Goal: Information Seeking & Learning: Learn about a topic

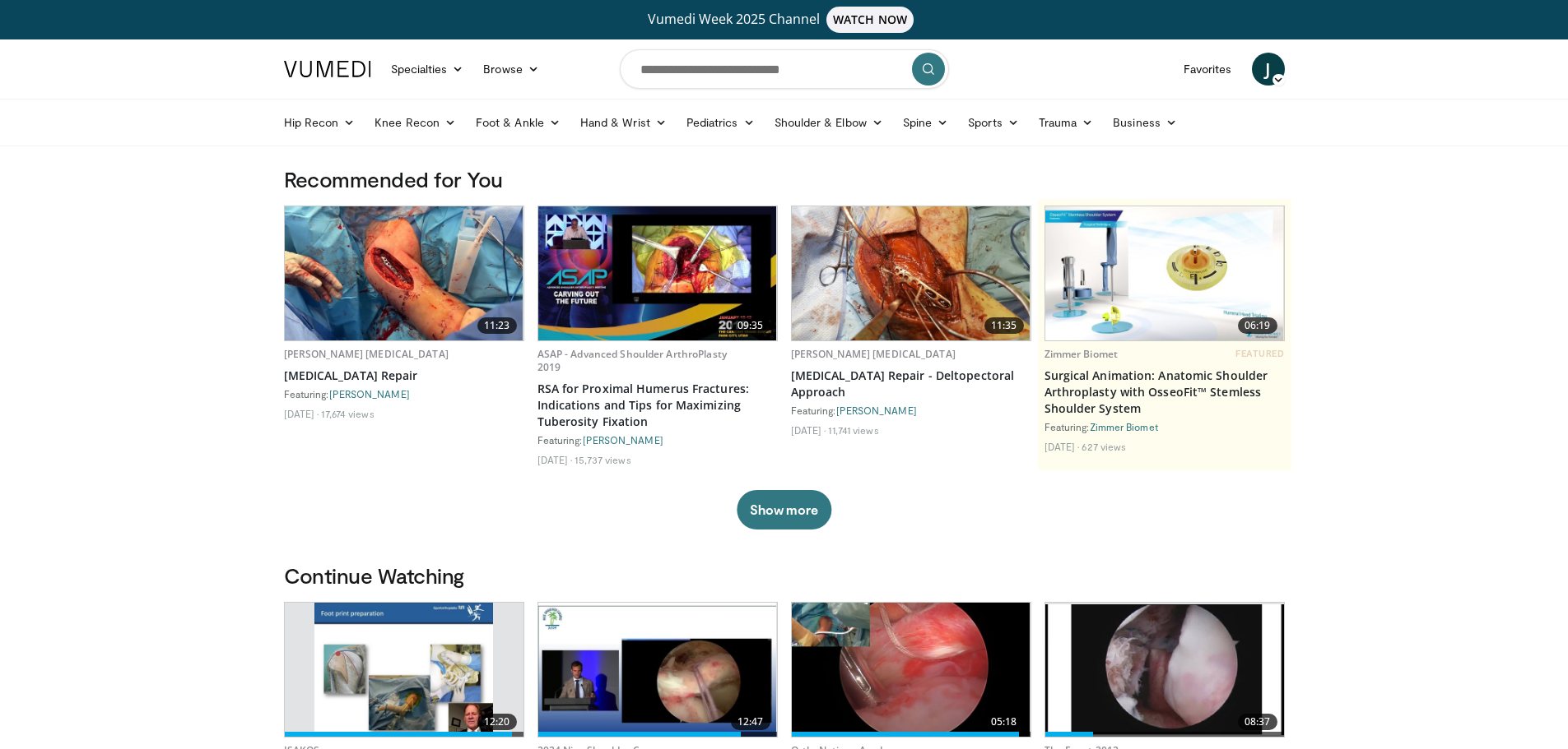
click at [849, 74] on input "Search topics, interventions" at bounding box center [784, 69] width 329 height 39
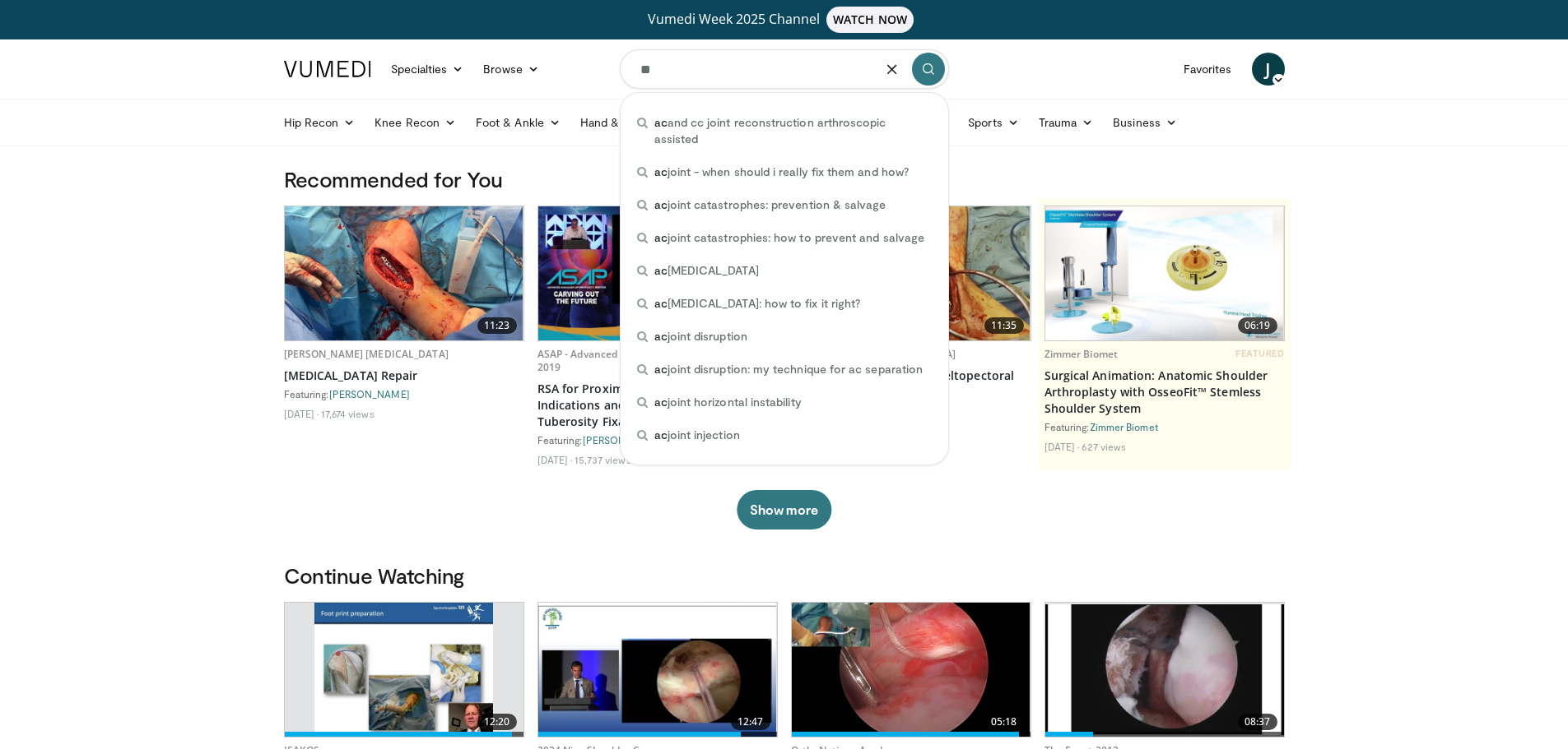
type input "*"
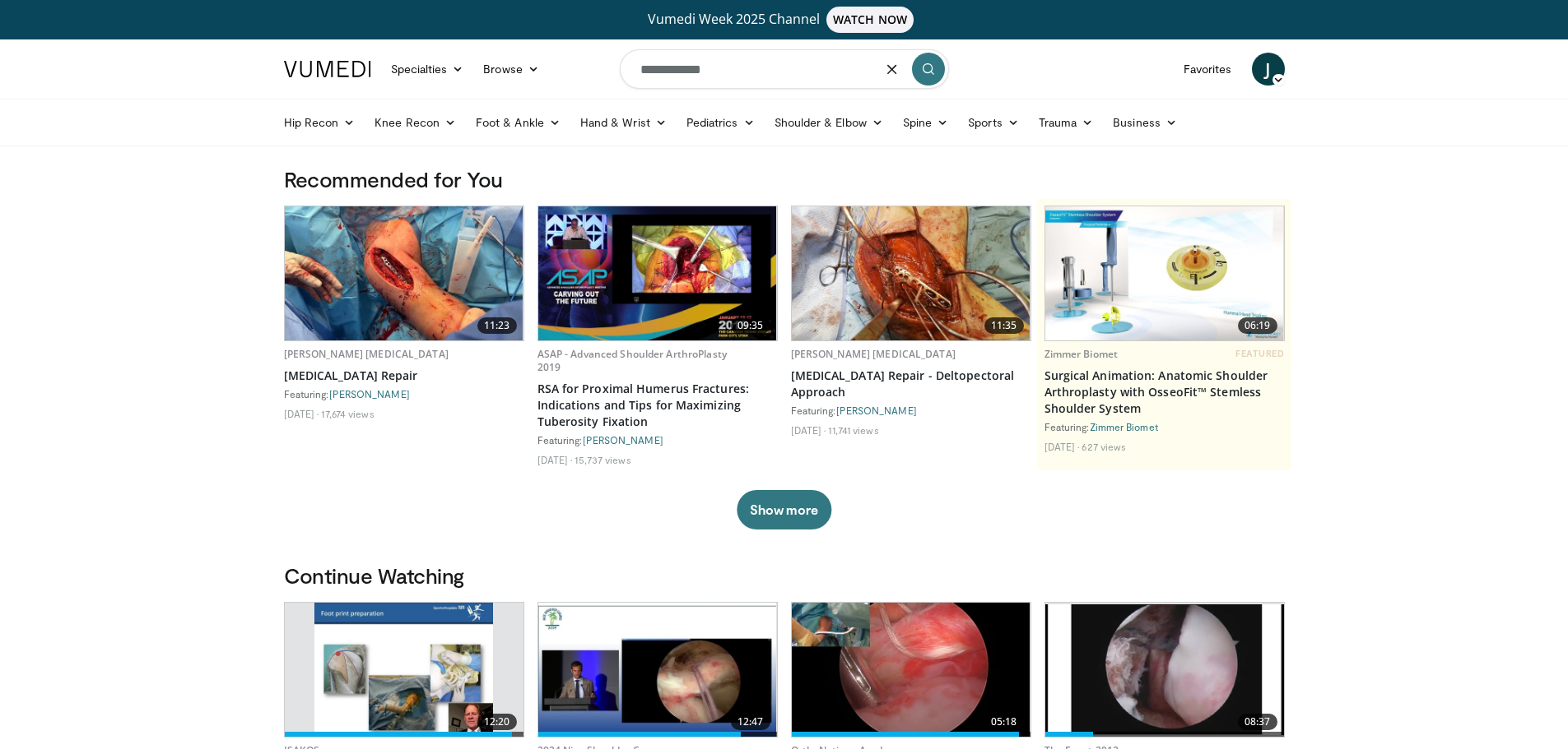
type input "**********"
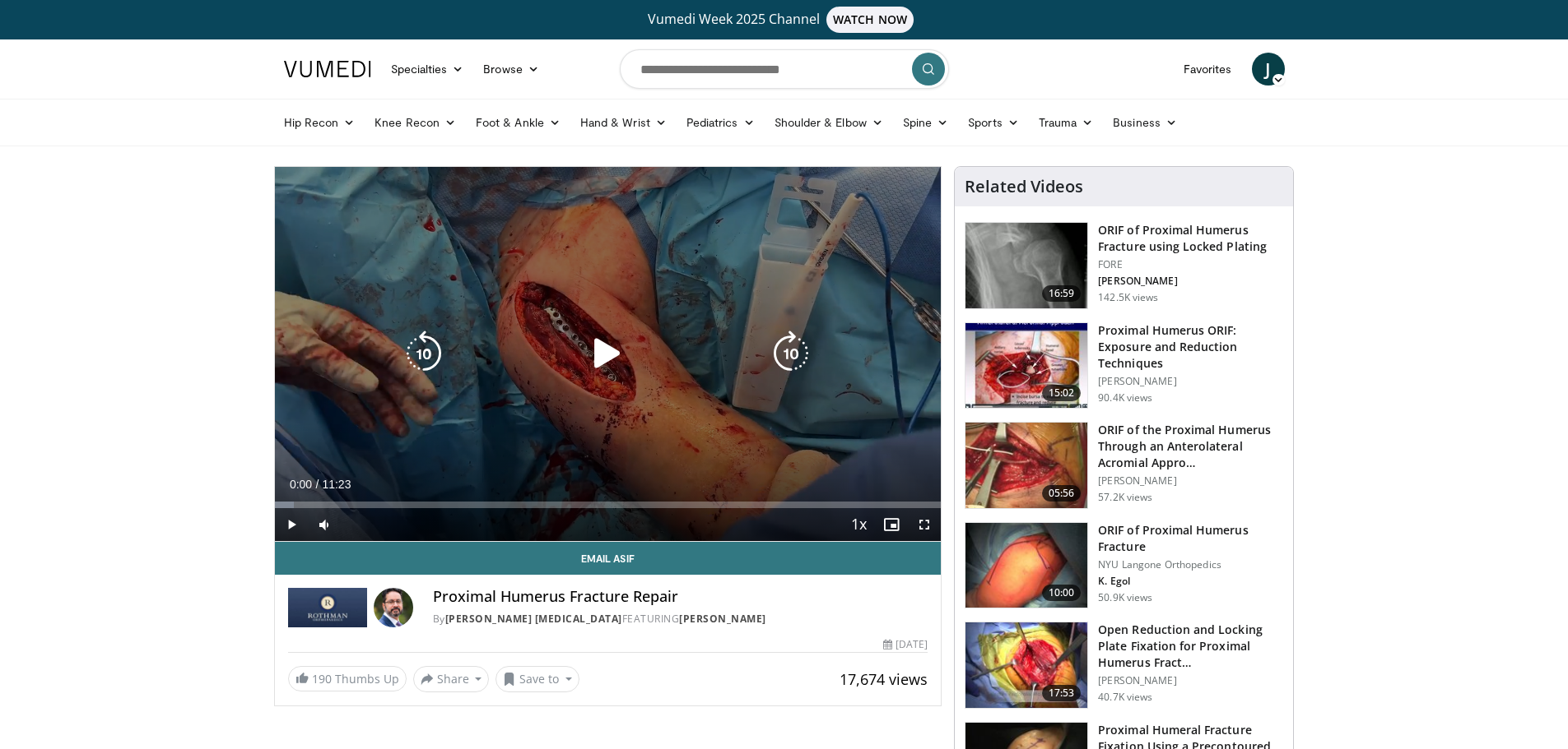
click at [590, 346] on icon "Video Player" at bounding box center [607, 353] width 46 height 46
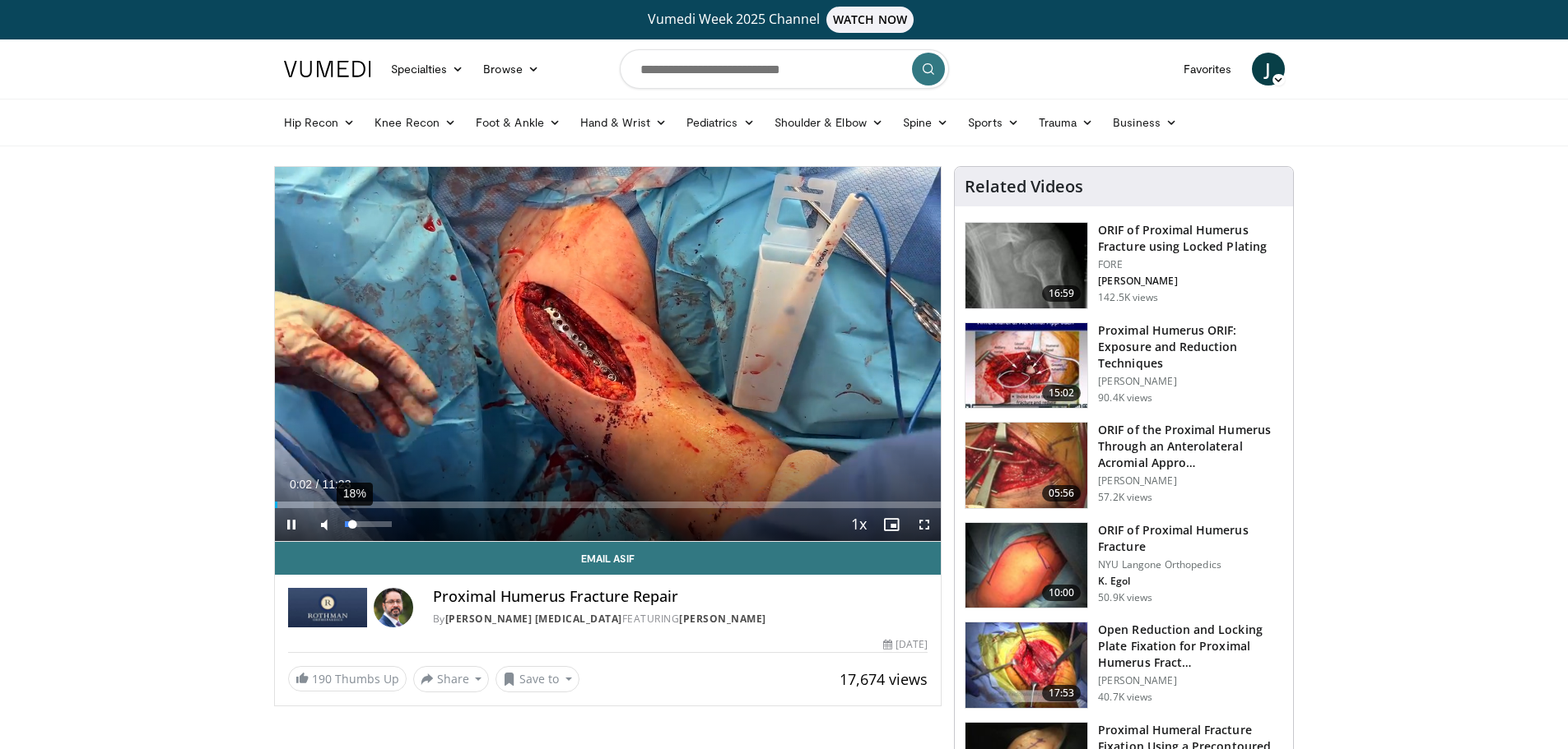
drag, startPoint x: 367, startPoint y: 522, endPoint x: 353, endPoint y: 526, distance: 14.6
click at [353, 526] on div "Volume Level" at bounding box center [348, 524] width 8 height 6
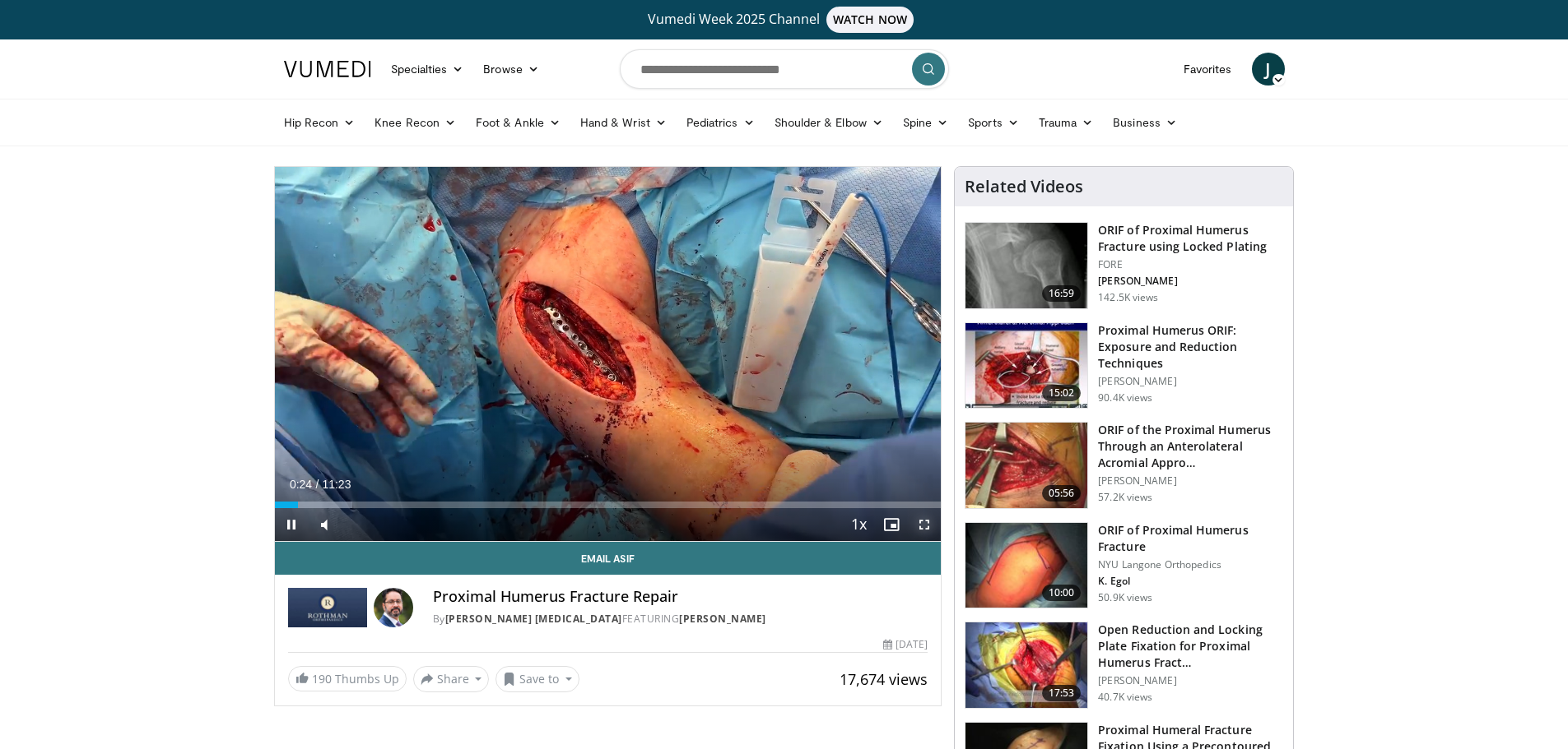
click at [921, 521] on span "Video Player" at bounding box center [924, 524] width 33 height 33
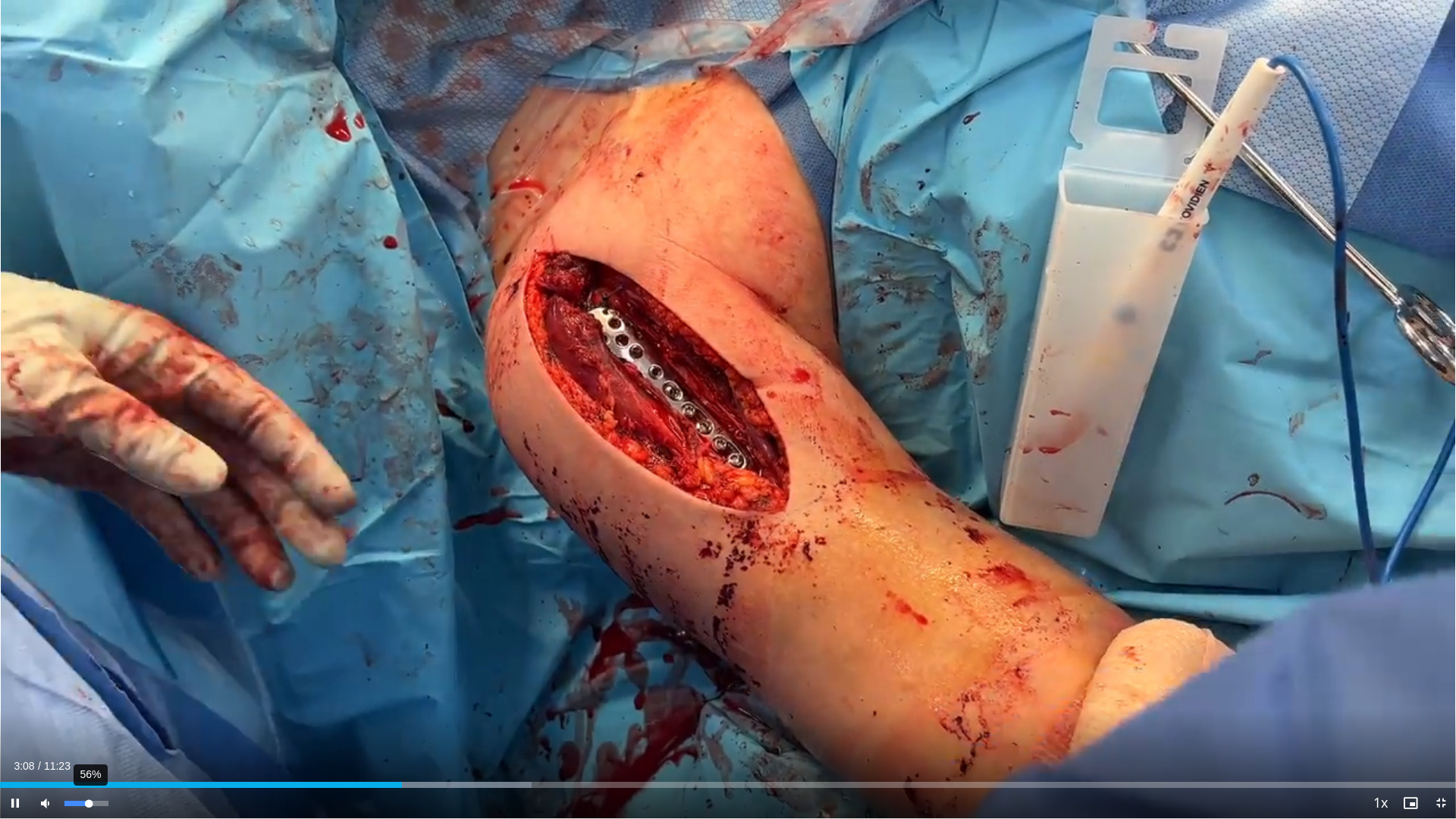
click at [89, 690] on div "56%" at bounding box center [86, 803] width 43 height 5
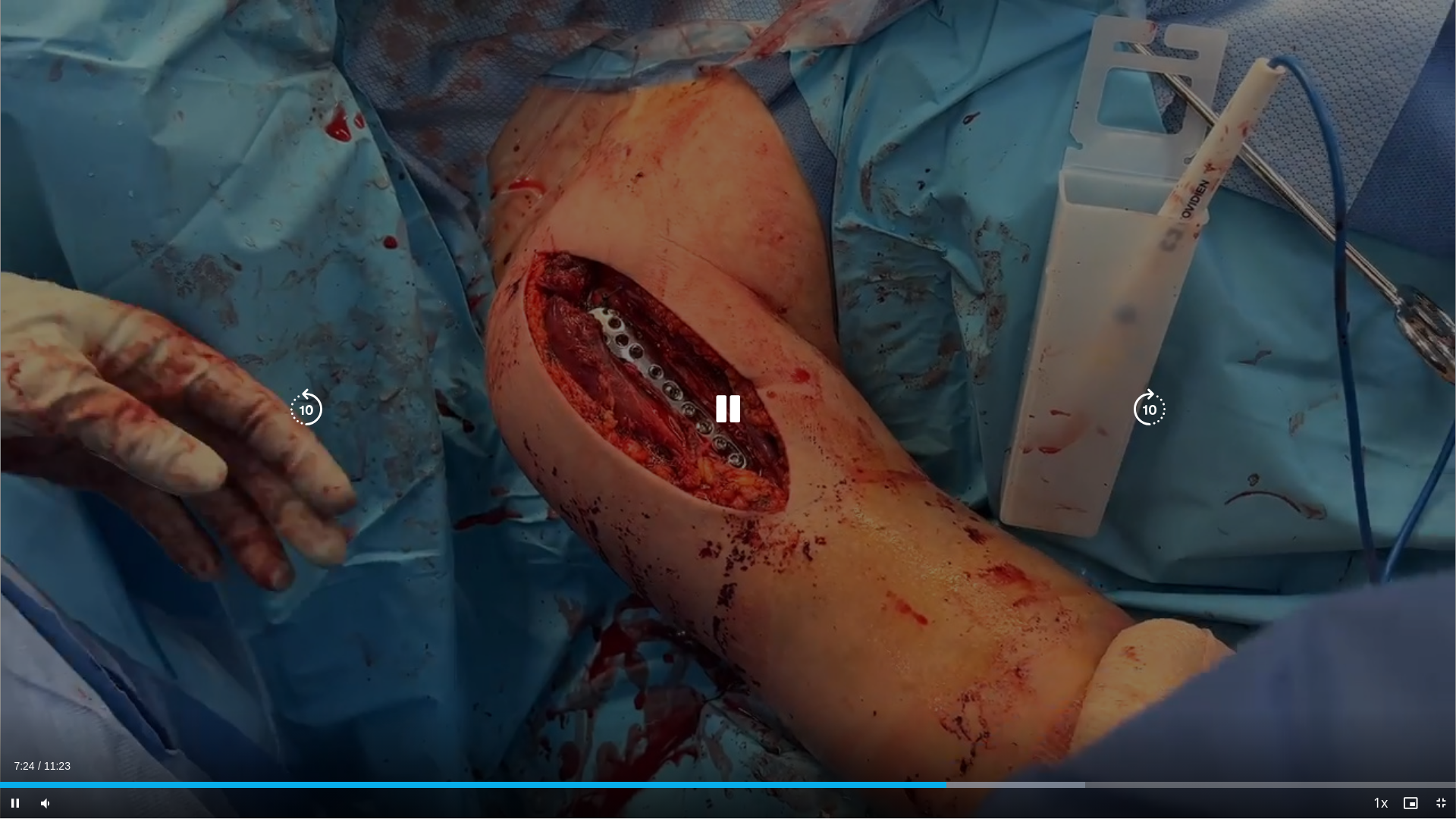
click at [734, 406] on icon "Video Player" at bounding box center [728, 409] width 42 height 42
click at [753, 419] on div "Video Player" at bounding box center [728, 409] width 873 height 30
click at [724, 402] on icon "Video Player" at bounding box center [728, 409] width 42 height 42
click at [1191, 690] on div "Loaded : 90.61% 09:11 09:19" at bounding box center [728, 780] width 1456 height 15
click at [1215, 572] on div "10 seconds Tap to unmute" at bounding box center [728, 409] width 1456 height 818
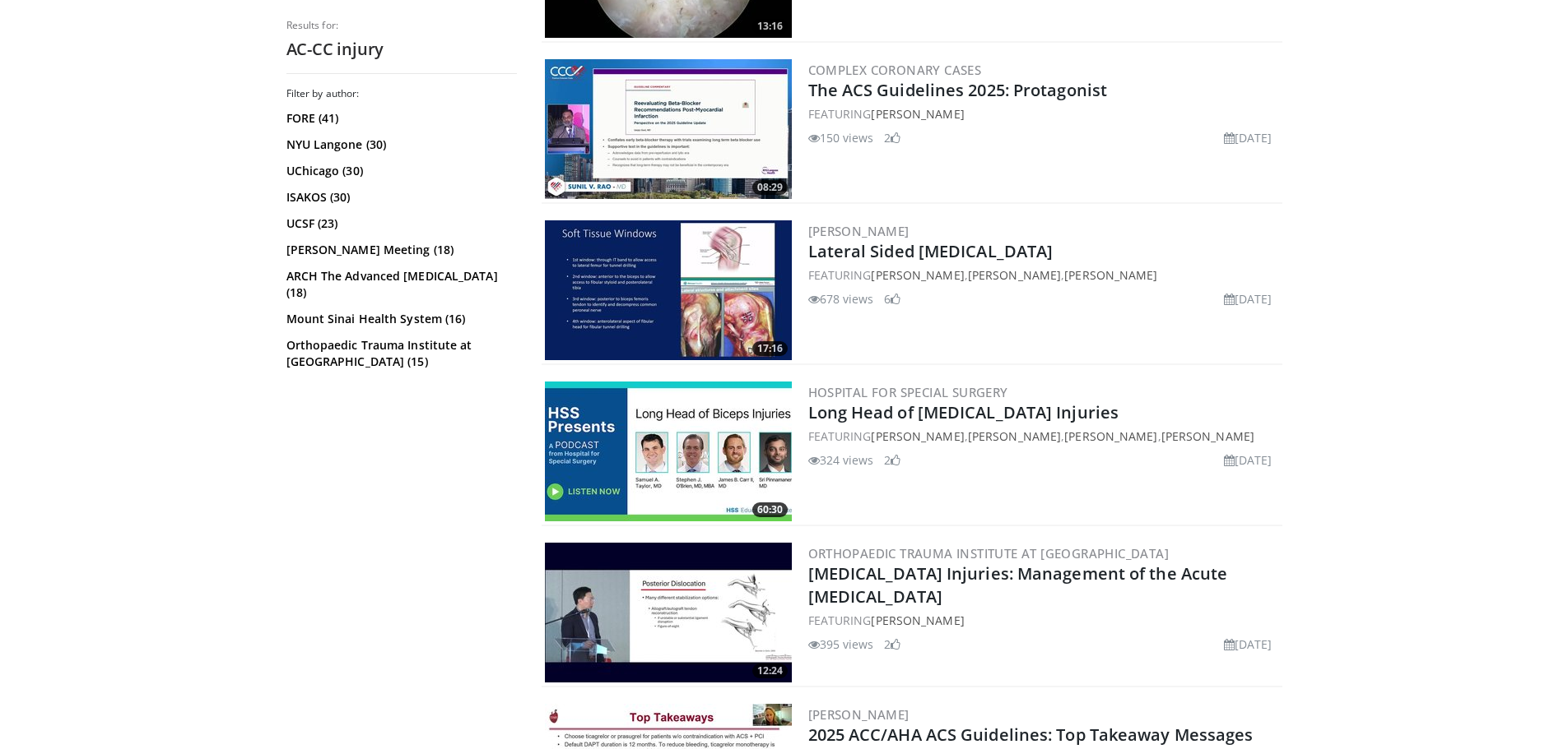
scroll to position [3784, 0]
